Goal: Task Accomplishment & Management: Manage account settings

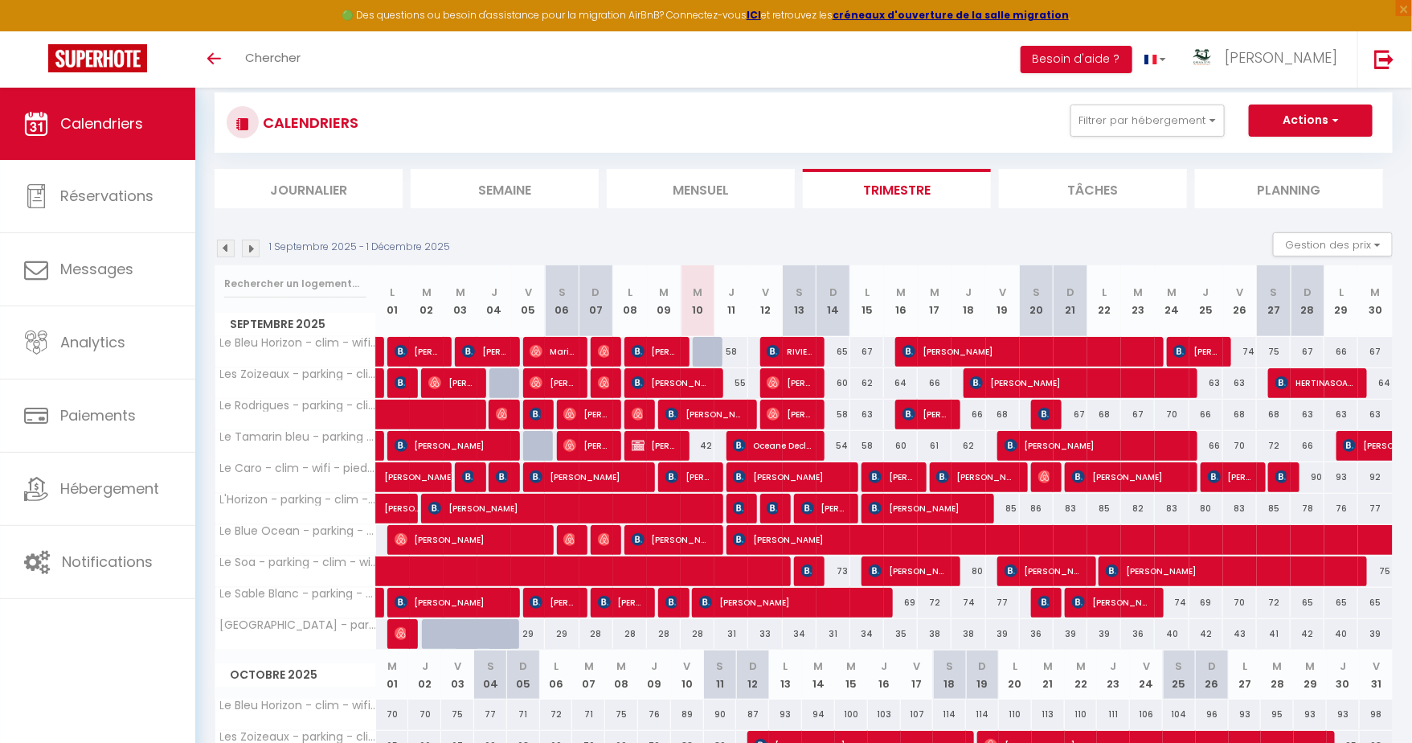
scroll to position [33, 0]
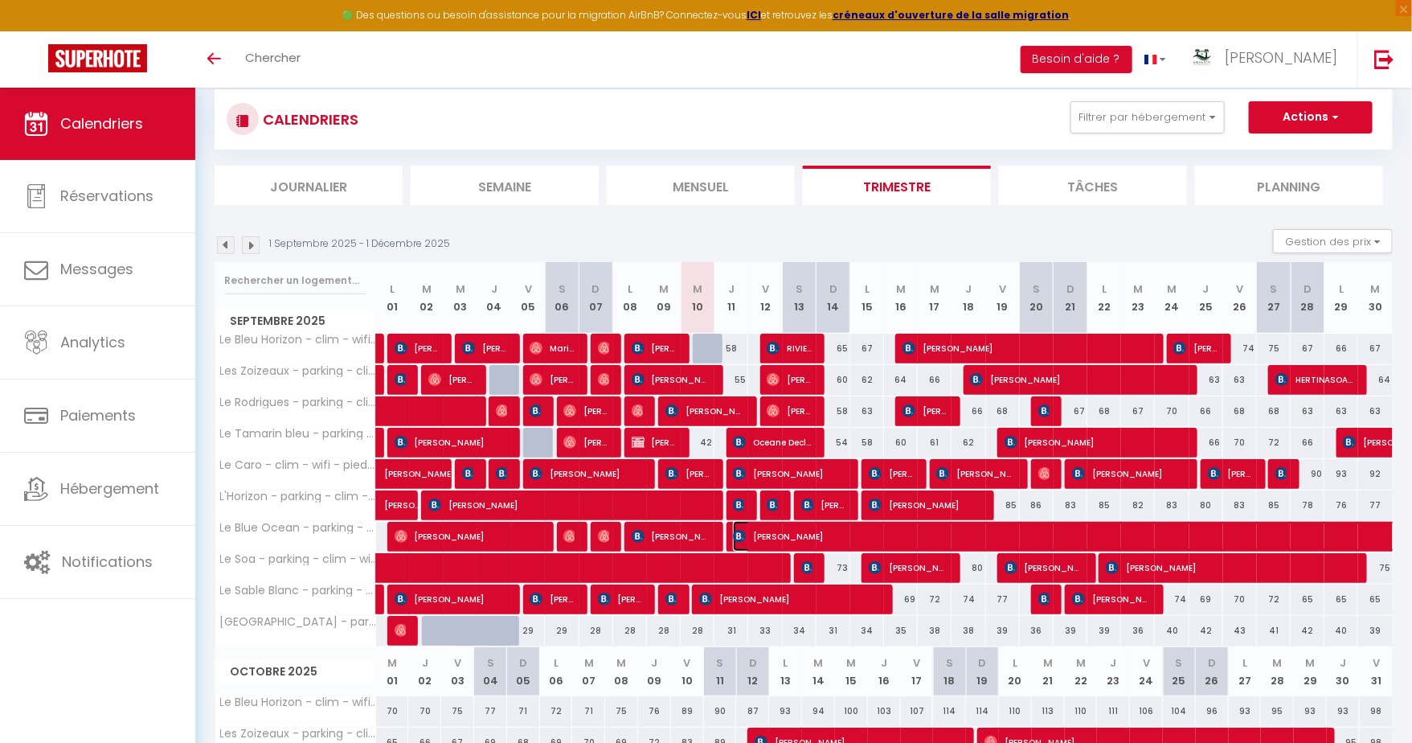
click at [891, 532] on span "[PERSON_NAME]" at bounding box center [1232, 536] width 998 height 31
select select "OK"
select select "0"
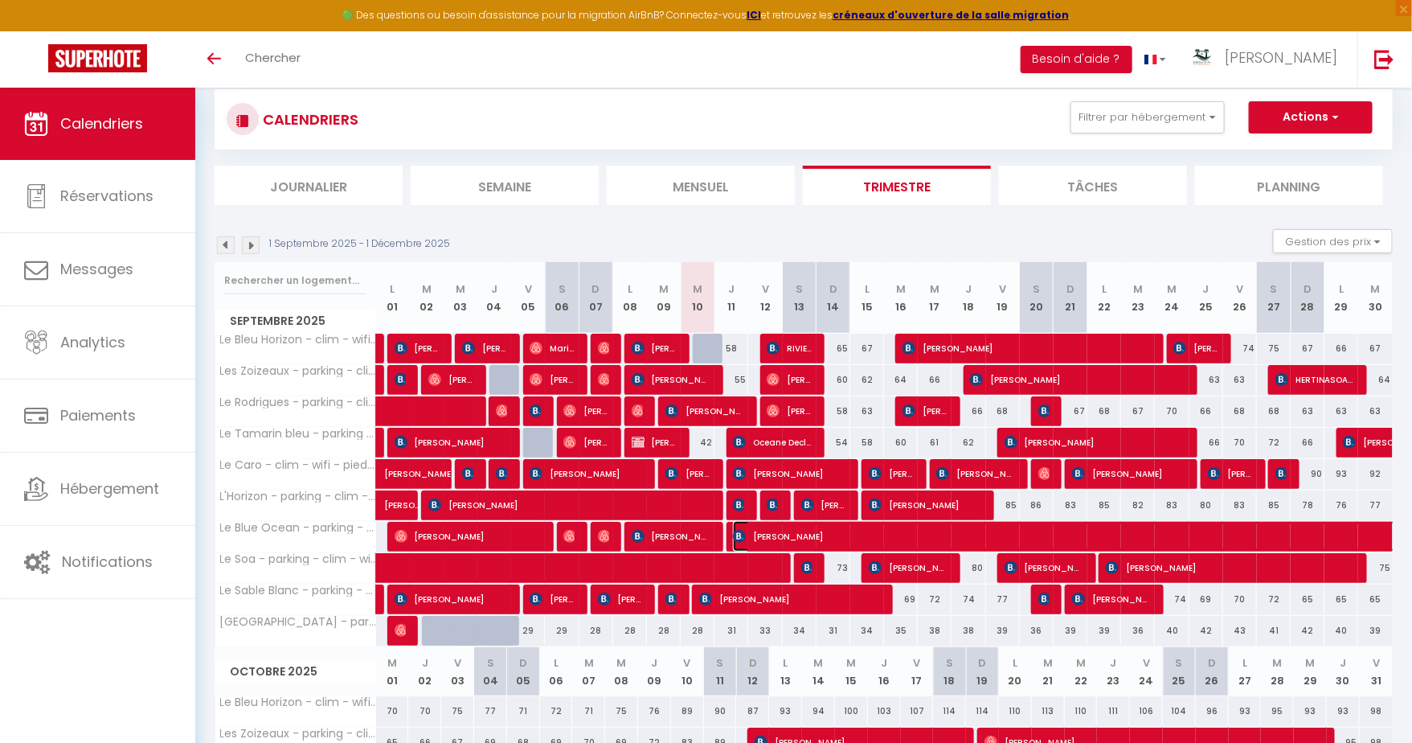
select select "1"
select select
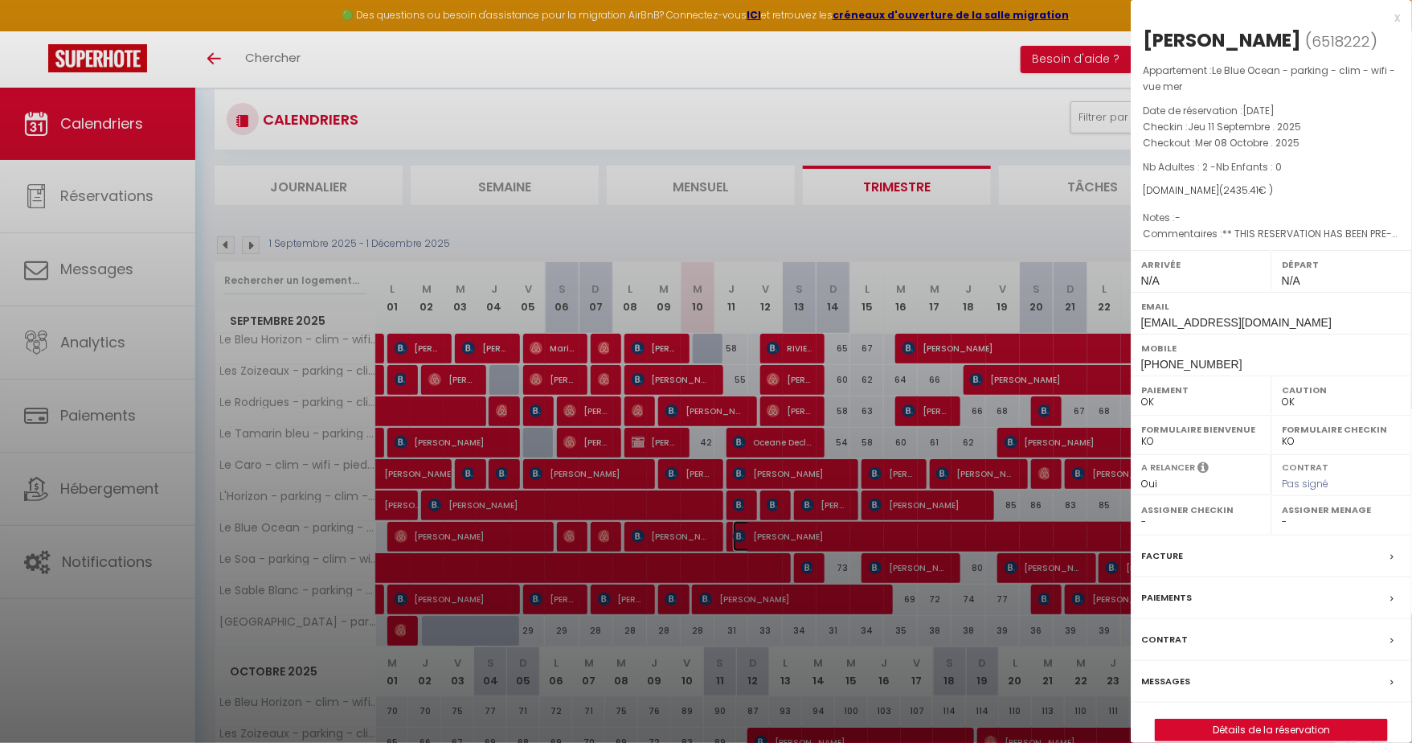
select select "14291"
select select "45280"
click at [505, 537] on div at bounding box center [706, 371] width 1412 height 743
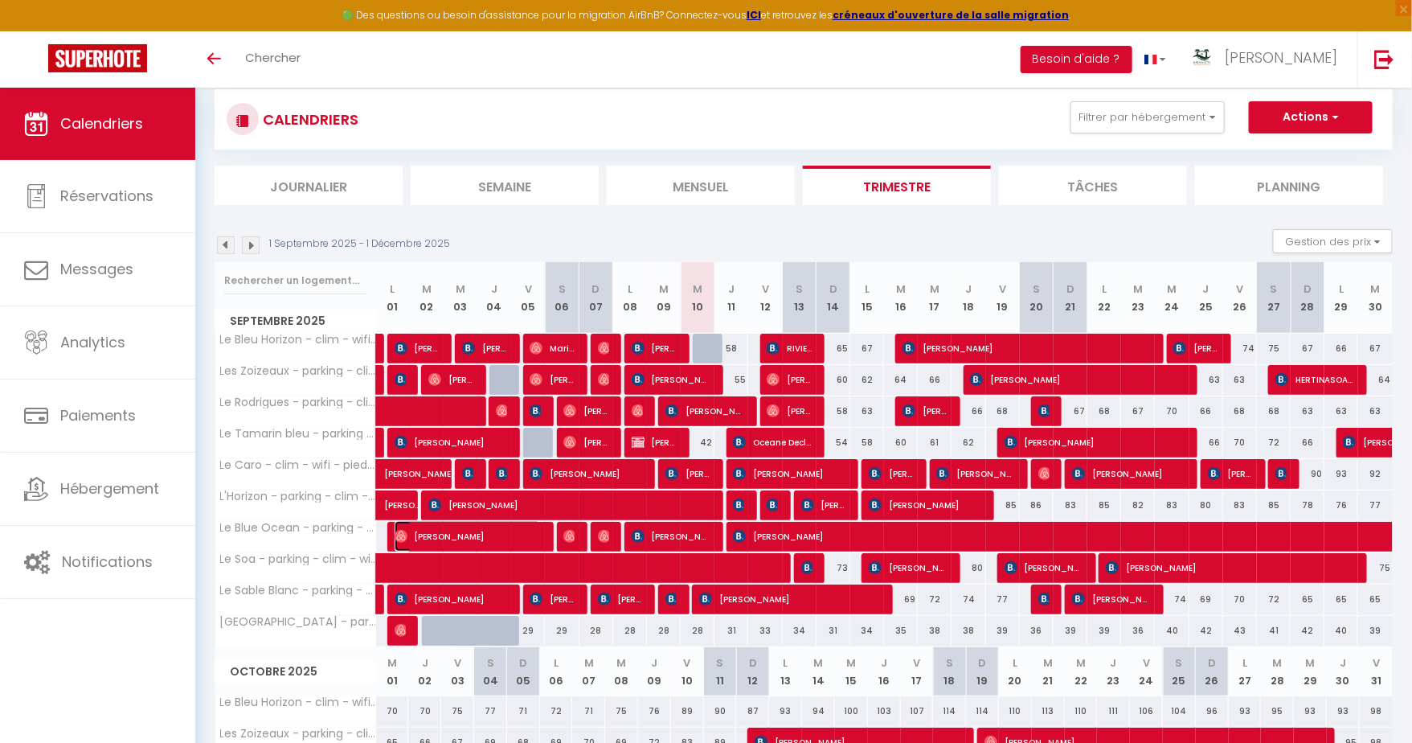
click at [508, 536] on span "[PERSON_NAME]" at bounding box center [468, 536] width 146 height 31
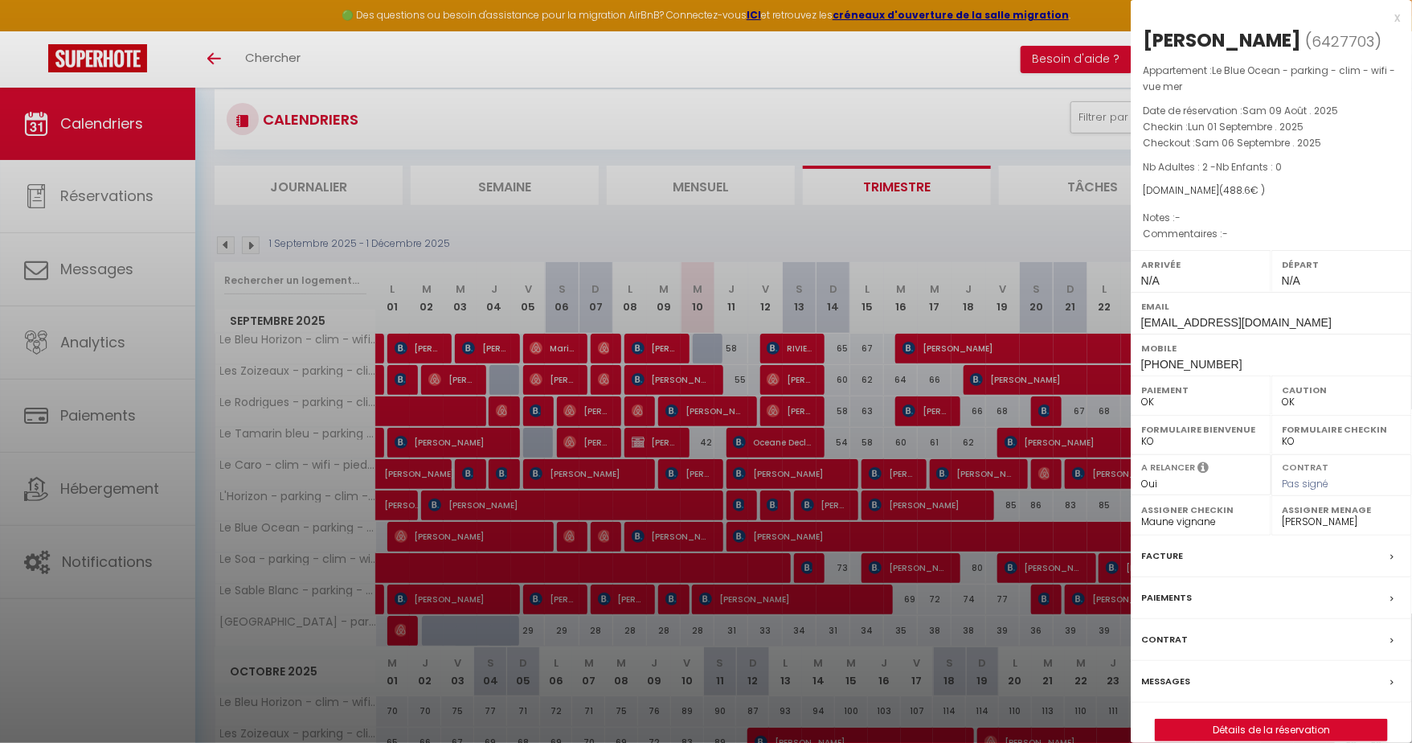
click at [564, 530] on div at bounding box center [706, 371] width 1412 height 743
